Goal: Task Accomplishment & Management: Use online tool/utility

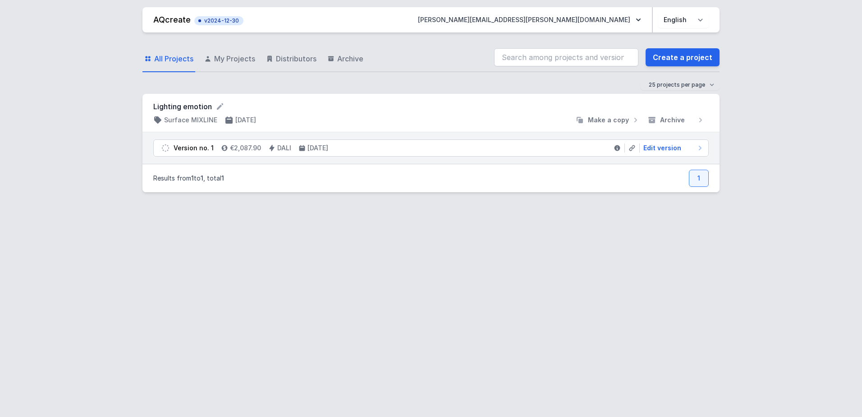
click at [189, 59] on span "All Projects" at bounding box center [173, 58] width 39 height 11
click at [658, 68] on div "All Projects My Projects Distributors Archive Create a project" at bounding box center [430, 57] width 577 height 29
click at [662, 57] on link "Create a project" at bounding box center [683, 57] width 74 height 18
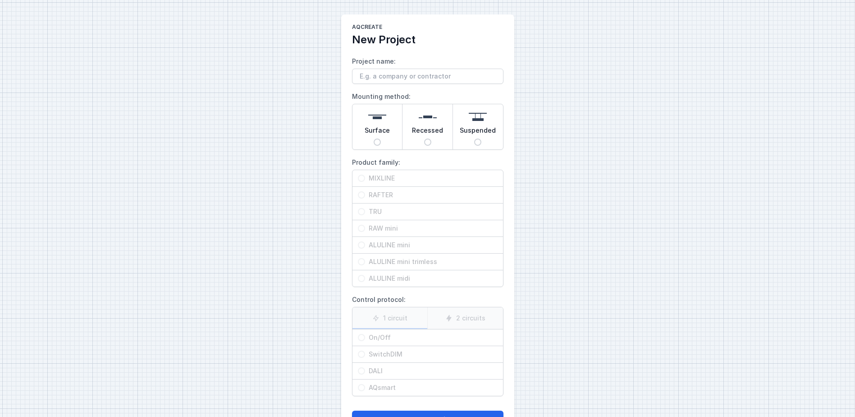
click at [383, 136] on span "Surface" at bounding box center [377, 132] width 25 height 13
click at [381, 138] on input "Surface" at bounding box center [377, 141] width 7 height 7
radio input "true"
click at [385, 195] on span "RAFTER" at bounding box center [431, 194] width 133 height 9
click at [365, 195] on input "RAFTER" at bounding box center [361, 194] width 7 height 7
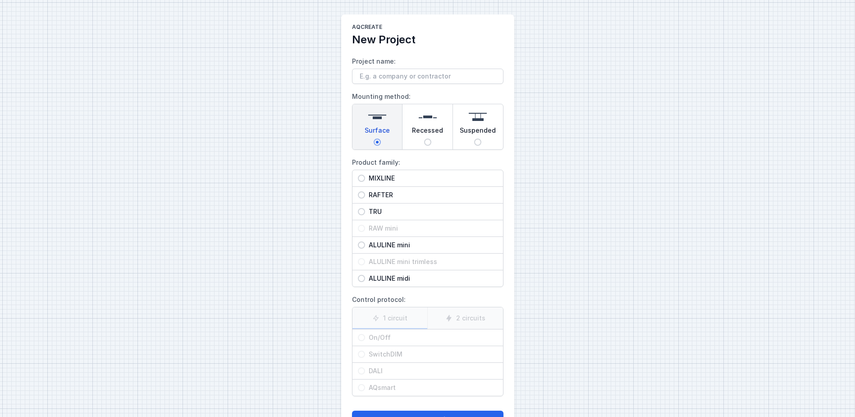
radio input "true"
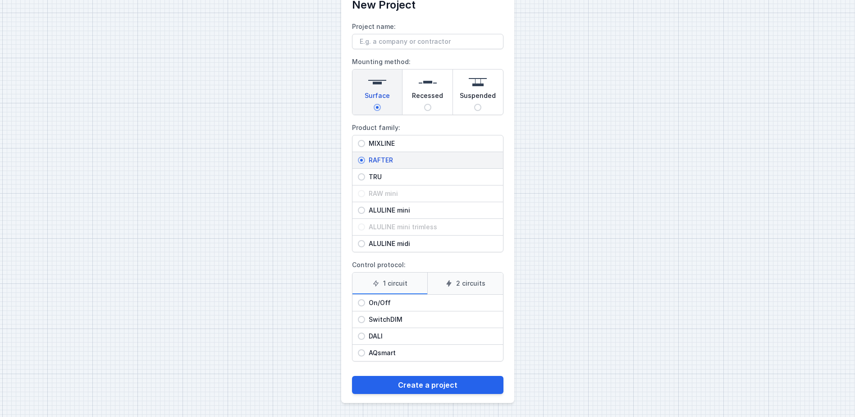
scroll to position [35, 0]
click at [401, 334] on span "DALI" at bounding box center [431, 335] width 133 height 9
click at [365, 334] on input "DALI" at bounding box center [361, 335] width 7 height 7
radio input "true"
click at [420, 384] on button "Create a project" at bounding box center [428, 384] width 152 height 18
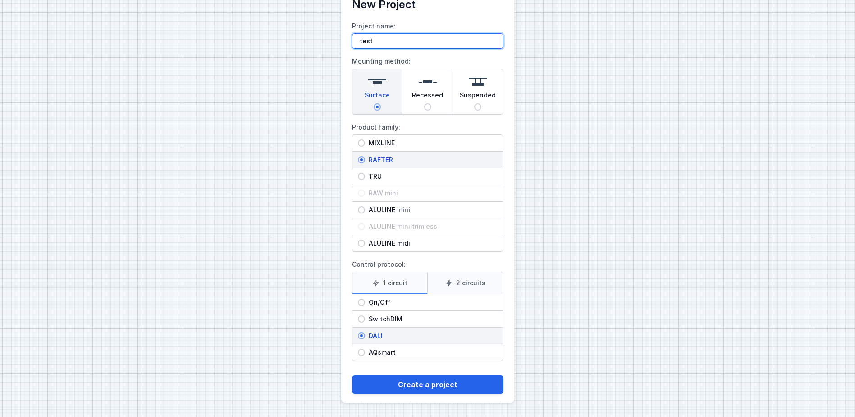
type input "test"
click at [389, 371] on form "Project name: test Mounting method: Surface Recessed Suspended Product family: …" at bounding box center [428, 202] width 152 height 381
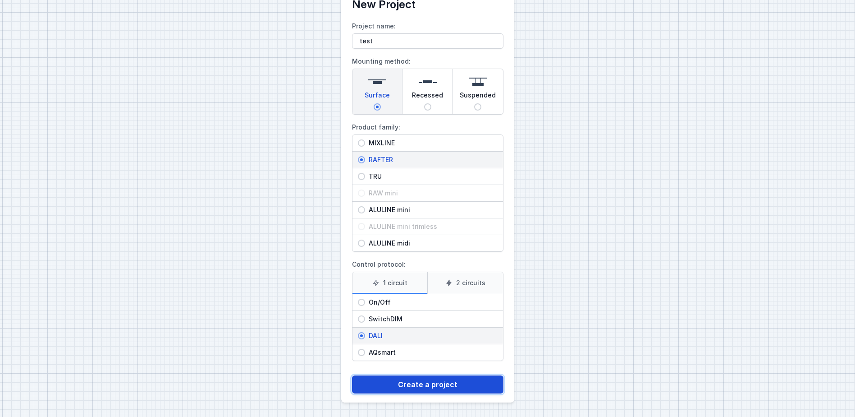
click at [389, 383] on button "Create a project" at bounding box center [428, 384] width 152 height 18
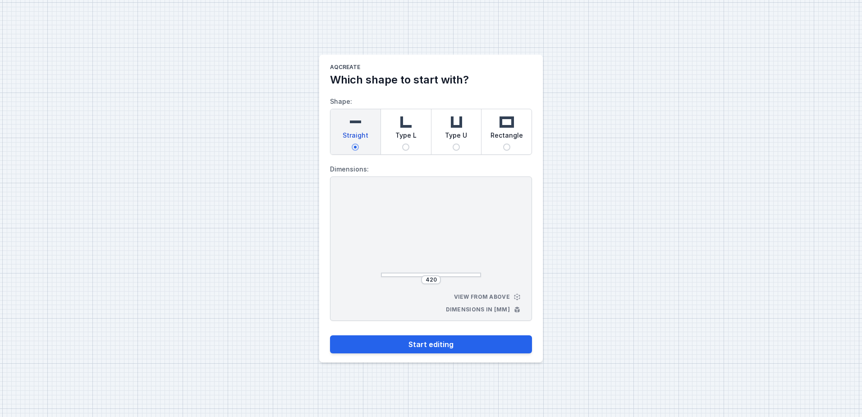
click at [503, 123] on img at bounding box center [507, 122] width 18 height 18
click at [503, 143] on input "Rectangle" at bounding box center [506, 146] width 7 height 7
radio input "true"
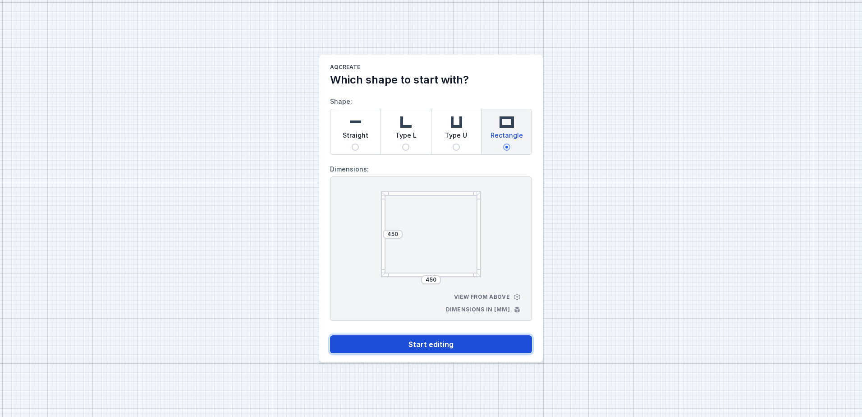
click at [457, 343] on button "Start editing" at bounding box center [431, 344] width 202 height 18
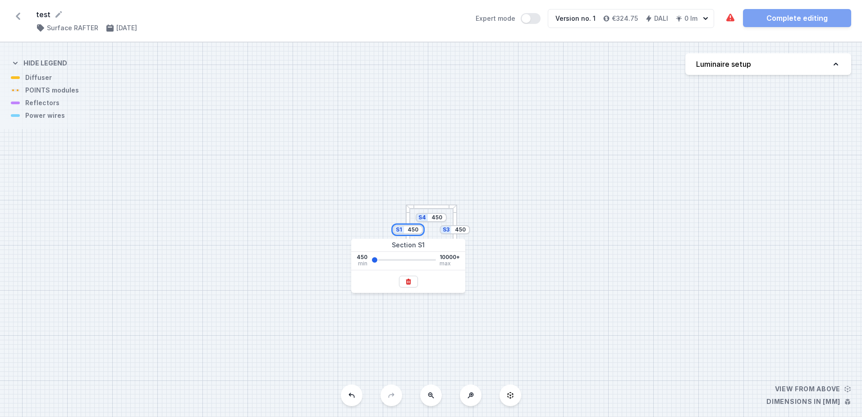
click at [416, 233] on input "450" at bounding box center [413, 229] width 14 height 7
drag, startPoint x: 419, startPoint y: 231, endPoint x: 401, endPoint y: 231, distance: 17.6
click at [401, 231] on div "S1 450" at bounding box center [408, 229] width 30 height 9
type input "800"
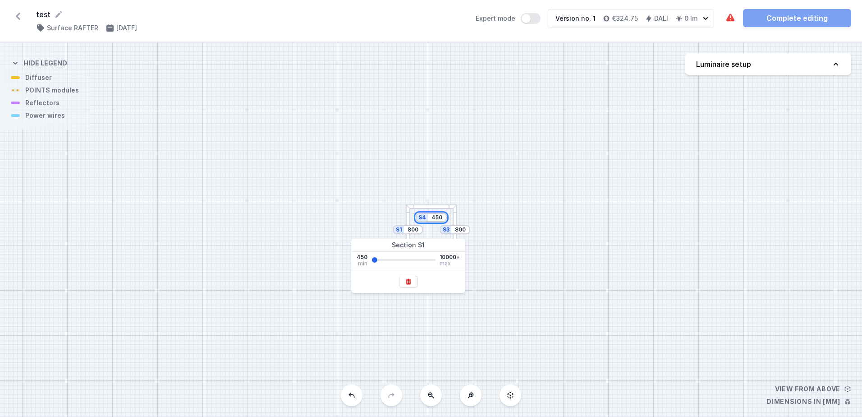
click at [434, 216] on input "450" at bounding box center [437, 217] width 14 height 7
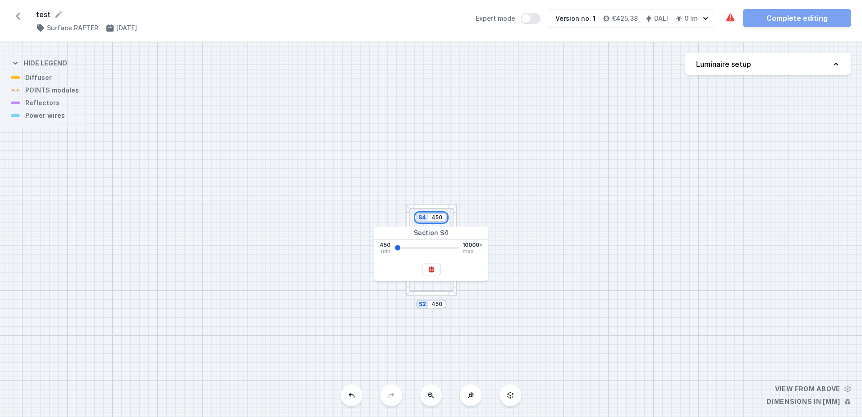
drag, startPoint x: 432, startPoint y: 217, endPoint x: 445, endPoint y: 217, distance: 13.1
click at [445, 217] on div "S4 450" at bounding box center [431, 217] width 31 height 9
type input "1200"
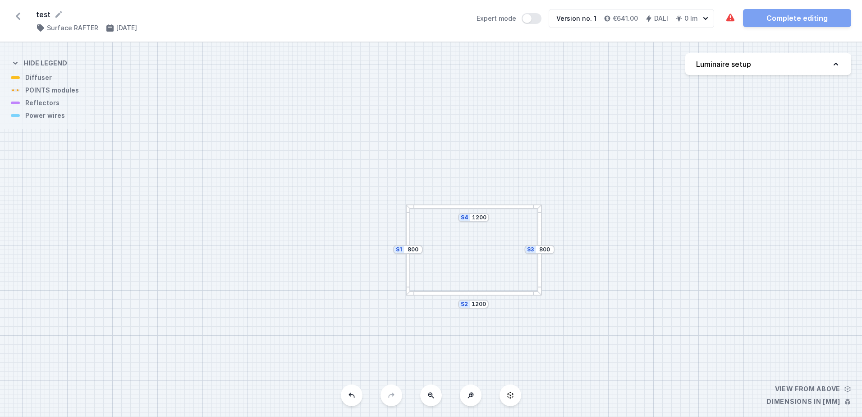
click at [526, 316] on div "S4 1200 S3 800 S2 1200 S1 800" at bounding box center [431, 229] width 862 height 374
click at [473, 295] on div "S4 1200 S3 800 S2 1200 S1 800" at bounding box center [431, 229] width 862 height 374
click at [475, 294] on div at bounding box center [473, 293] width 135 height 5
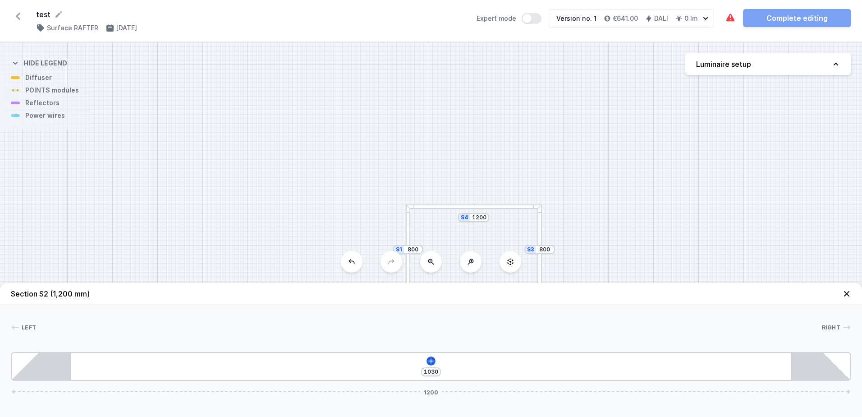
click at [478, 202] on div "S4 1200 S3 800 S2 1200 S1 800" at bounding box center [431, 229] width 862 height 374
click at [479, 210] on div "S4 1200 S3 800 S2 1200 S1 800" at bounding box center [431, 229] width 862 height 374
click at [776, 65] on button "Luminaire setup" at bounding box center [768, 64] width 166 height 22
select select "M"
select select "3000"
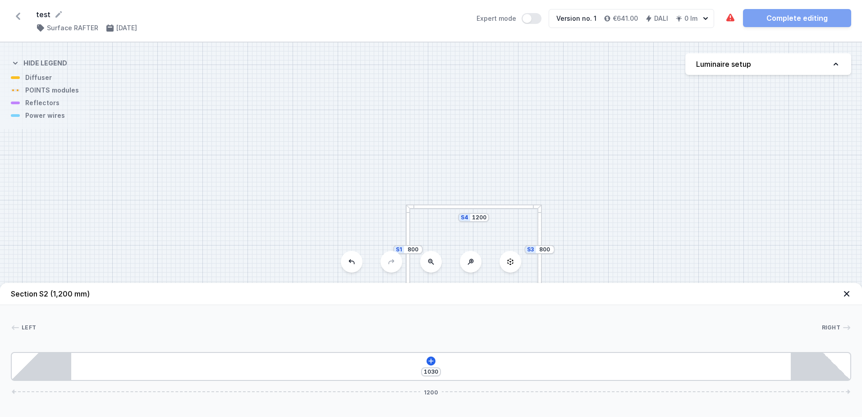
select select "4"
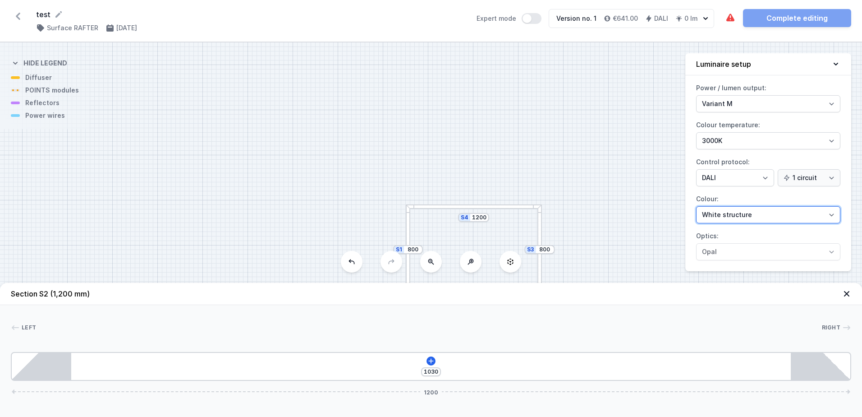
click at [753, 216] on select "White structure Black structure Gold structure Copper Gray Another colour (from…" at bounding box center [768, 214] width 144 height 17
click at [754, 216] on select "White structure Black structure Gold structure Copper Gray Another colour (from…" at bounding box center [768, 214] width 144 height 17
click at [751, 208] on select "White structure Black structure Gold structure Copper Gray Another colour (from…" at bounding box center [768, 214] width 144 height 17
click at [752, 216] on select "White structure Black structure Gold structure Copper Gray Another colour (from…" at bounding box center [768, 214] width 144 height 17
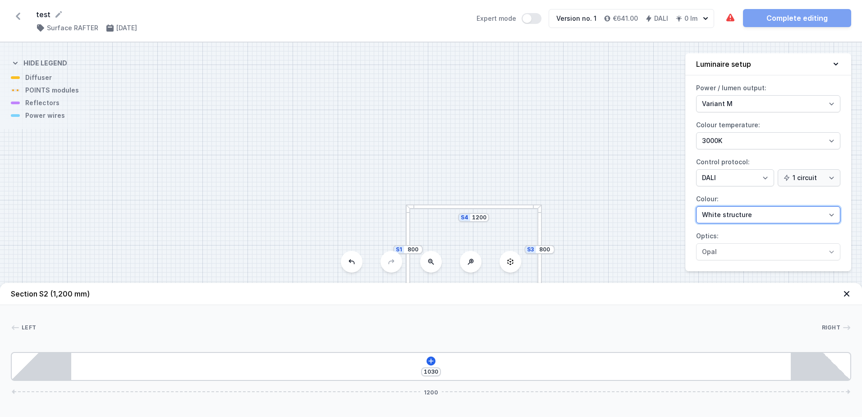
click at [759, 217] on select "White structure Black structure Gold structure Copper Gray Another colour (from…" at bounding box center [768, 214] width 144 height 17
select select "3"
click at [696, 206] on select "White structure Black structure Gold structure Copper Gray Another colour (from…" at bounding box center [768, 214] width 144 height 17
click at [642, 237] on div "S4 1200 S3 800 S2 1200 S1 800" at bounding box center [431, 229] width 862 height 374
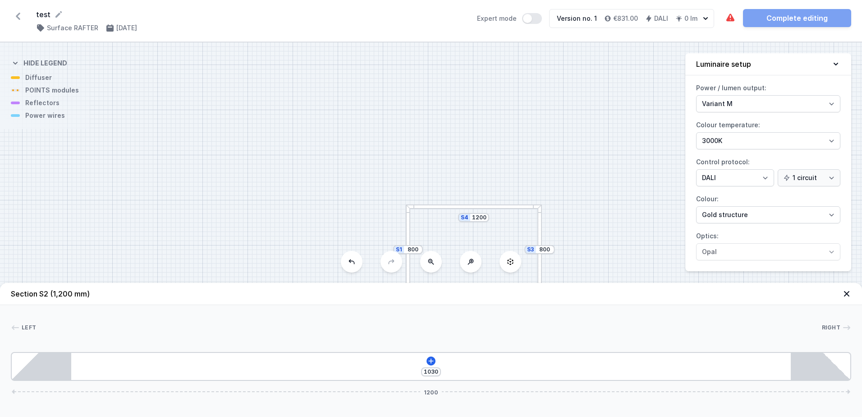
click at [482, 207] on div at bounding box center [473, 206] width 135 height 5
click at [432, 362] on icon at bounding box center [430, 360] width 7 height 7
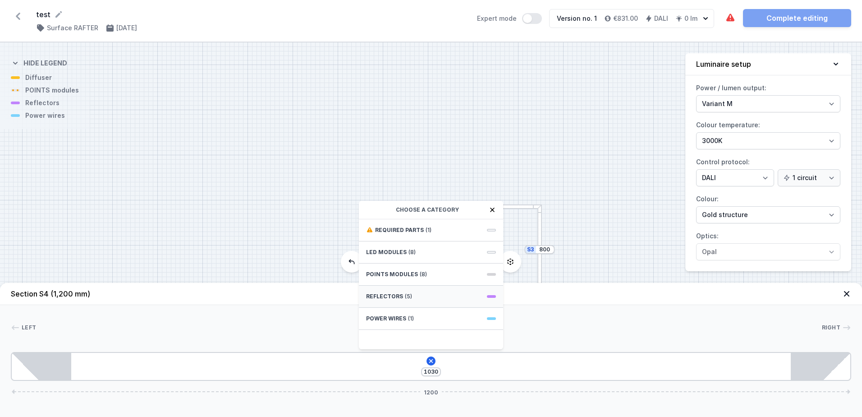
click at [403, 290] on div "Reflectors (5)" at bounding box center [431, 296] width 144 height 22
click at [370, 209] on icon at bounding box center [369, 209] width 7 height 7
click at [400, 289] on div "Reflectors (5)" at bounding box center [431, 296] width 144 height 22
click at [371, 212] on icon at bounding box center [369, 209] width 7 height 7
click at [403, 292] on div "Reflectors (5)" at bounding box center [431, 296] width 144 height 22
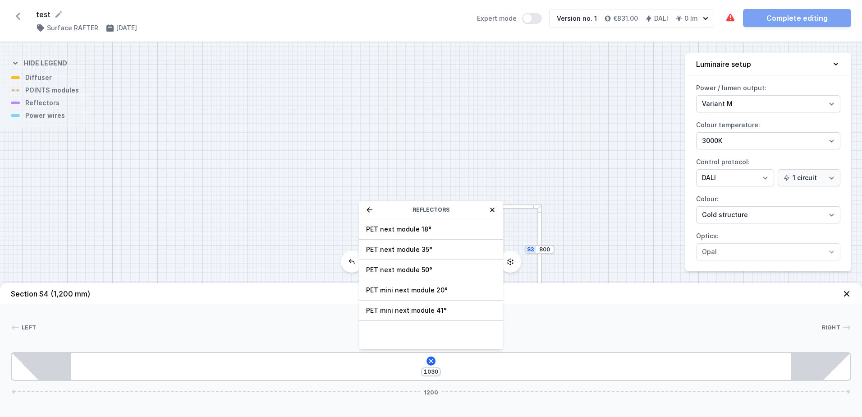
click at [342, 297] on header "Section S4 (1,200 mm)" at bounding box center [431, 294] width 862 height 22
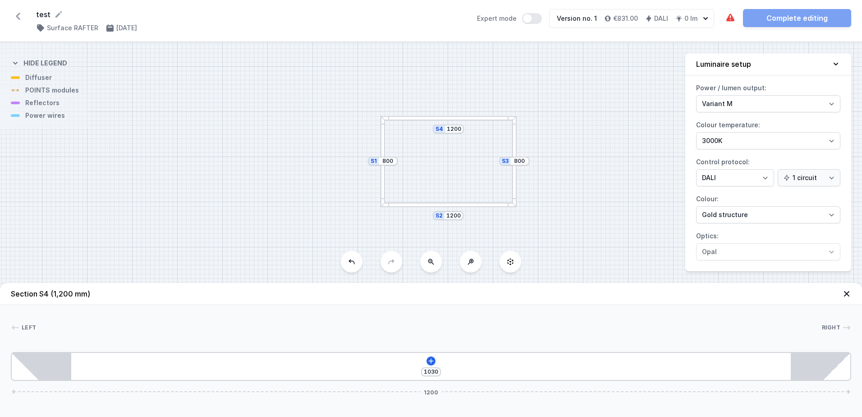
drag, startPoint x: 455, startPoint y: 187, endPoint x: 430, endPoint y: 98, distance: 91.9
click at [430, 98] on div "S4 1200 S3 800 S2 1200 S1 800" at bounding box center [431, 229] width 862 height 374
click at [436, 206] on div at bounding box center [448, 204] width 135 height 5
